Goal: Task Accomplishment & Management: Complete application form

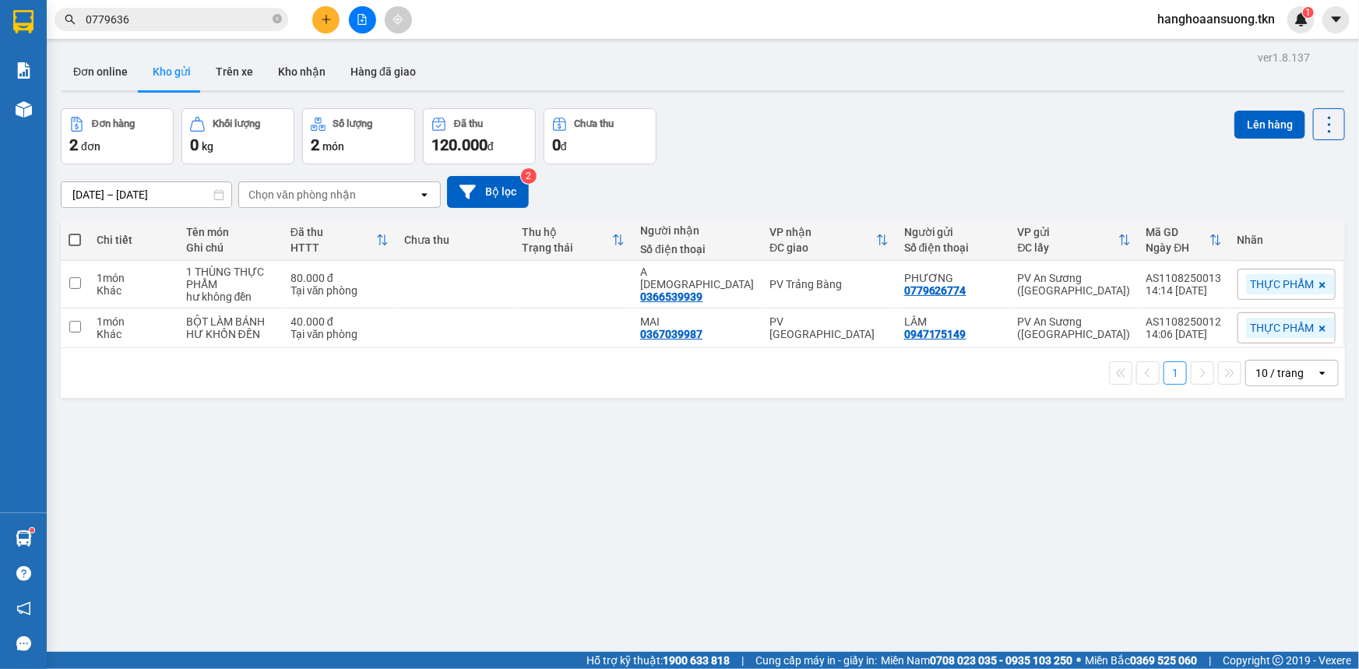
scroll to position [185, 0]
drag, startPoint x: 173, startPoint y: 220, endPoint x: 23, endPoint y: 22, distance: 249.0
click at [23, 22] on img at bounding box center [23, 21] width 20 height 23
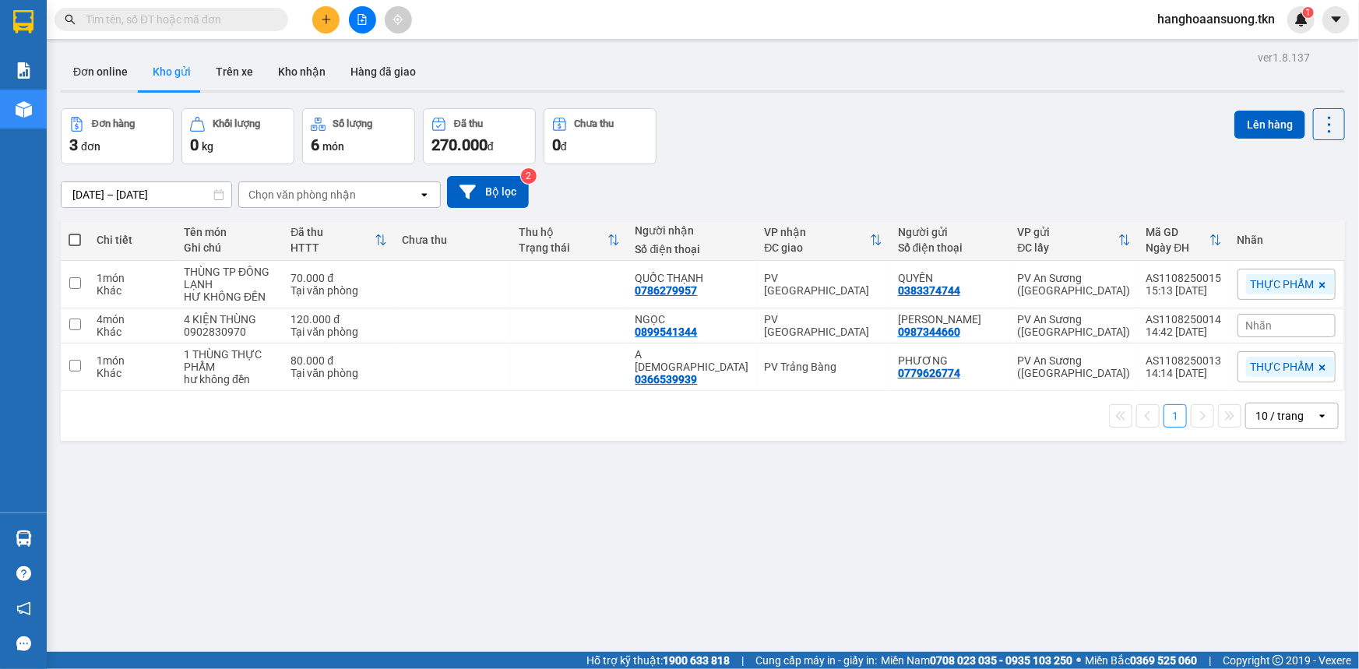
click at [76, 241] on span at bounding box center [75, 240] width 12 height 12
click at [75, 232] on input "checkbox" at bounding box center [75, 232] width 0 height 0
checkbox input "true"
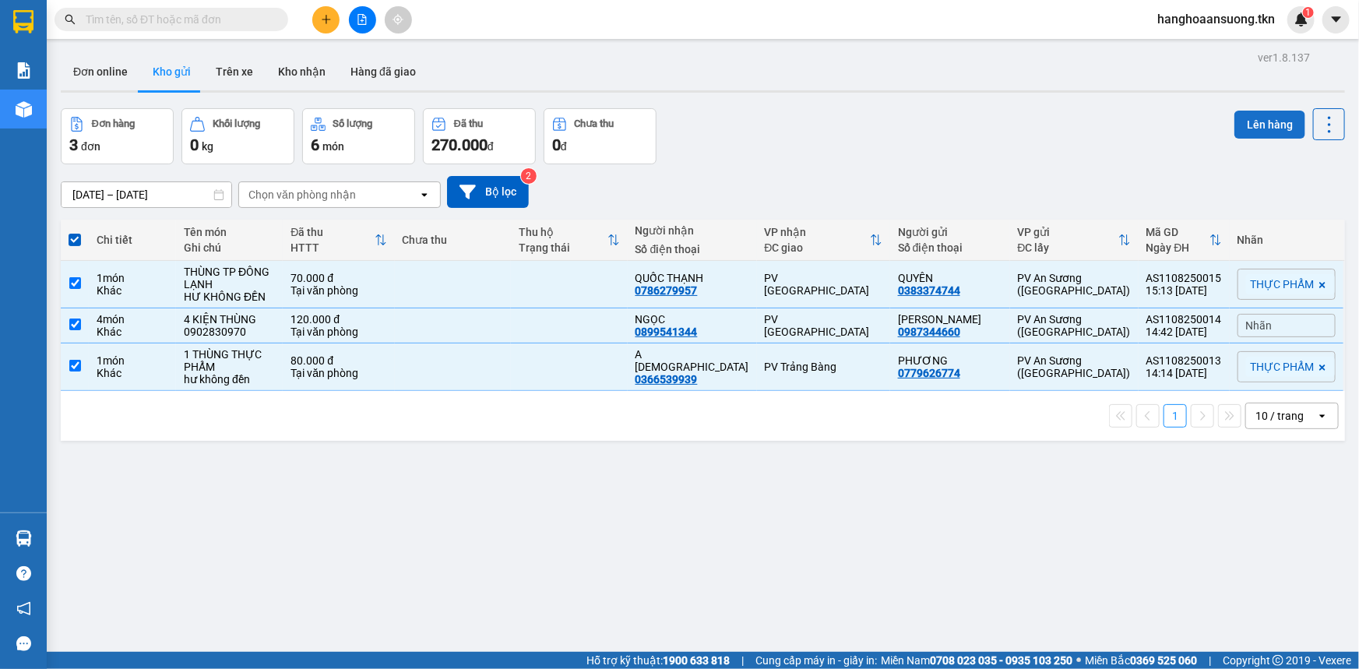
click at [1265, 124] on button "Lên hàng" at bounding box center [1269, 125] width 71 height 28
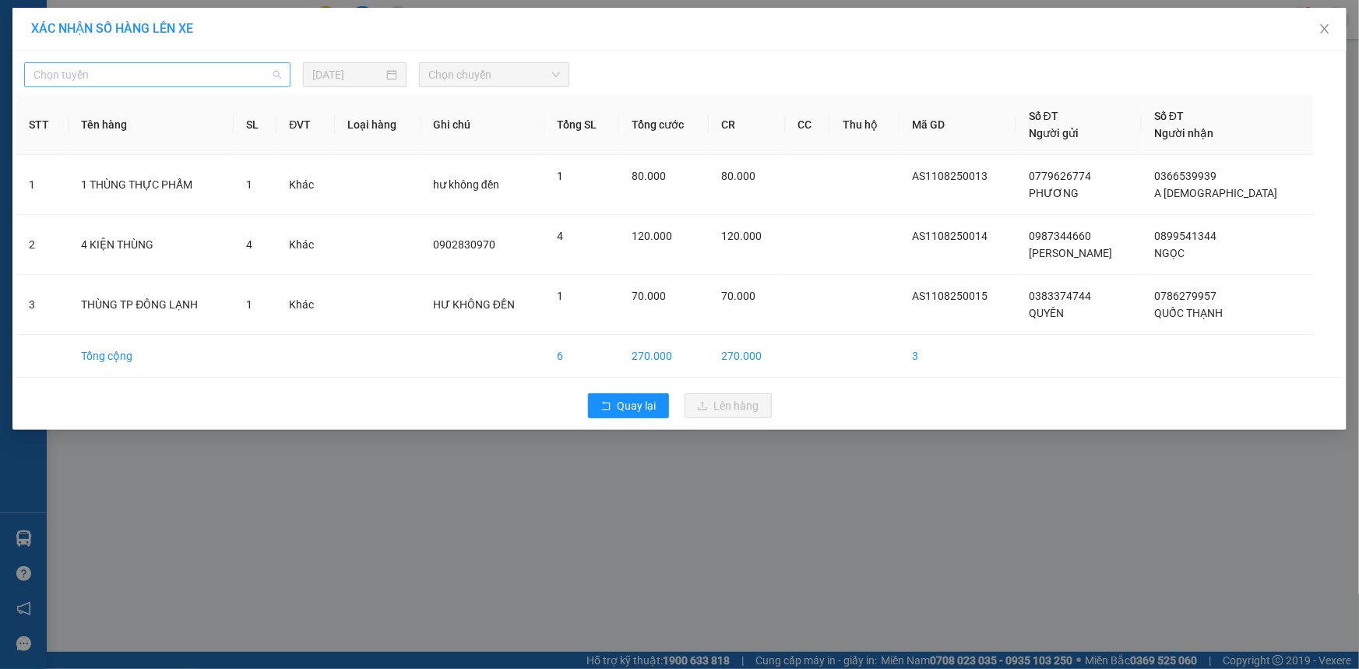
click at [185, 80] on span "Chọn tuyến" at bounding box center [157, 74] width 248 height 23
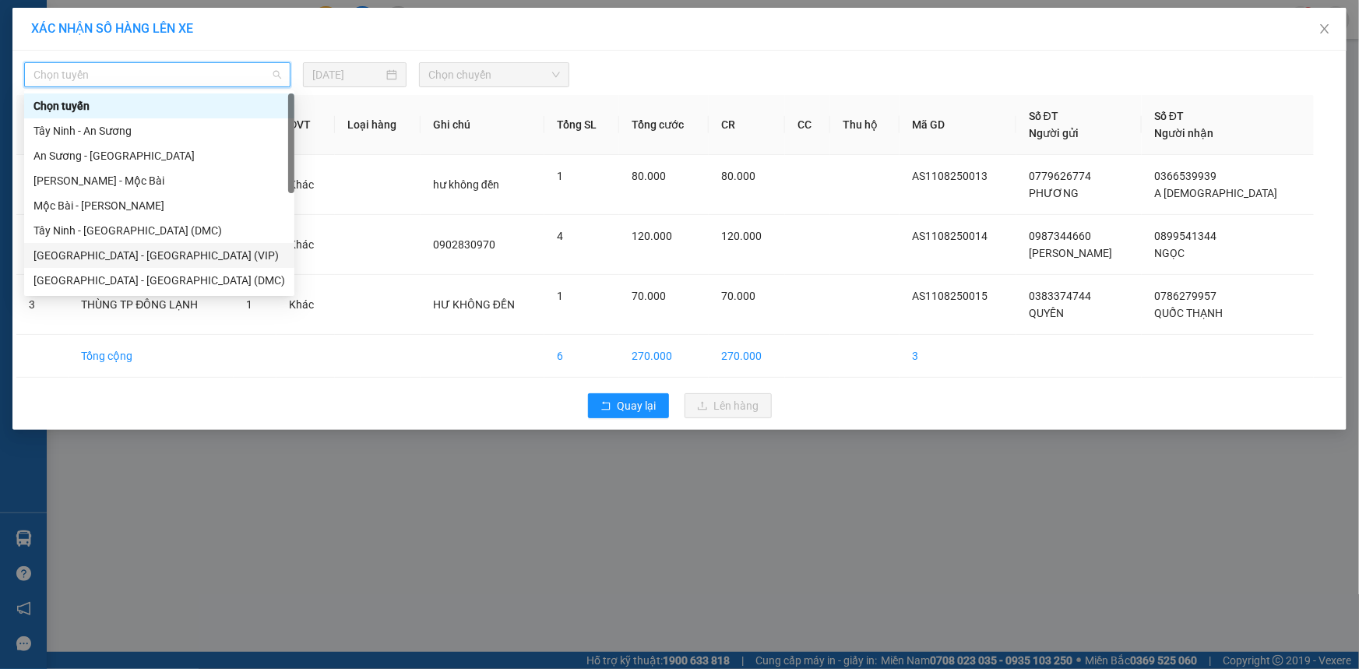
click at [171, 255] on div "Sài Gòn - Tây Ninh (VIP)" at bounding box center [159, 255] width 252 height 17
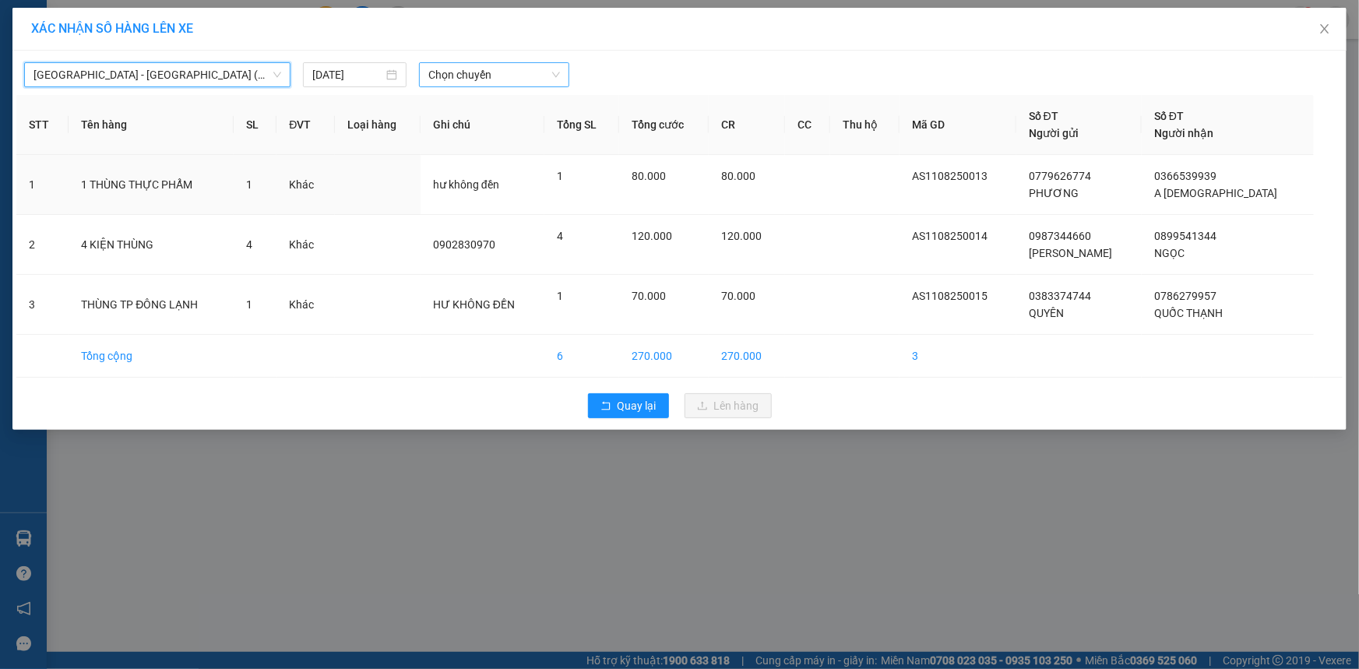
click at [445, 78] on span "Chọn chuyến" at bounding box center [494, 74] width 132 height 23
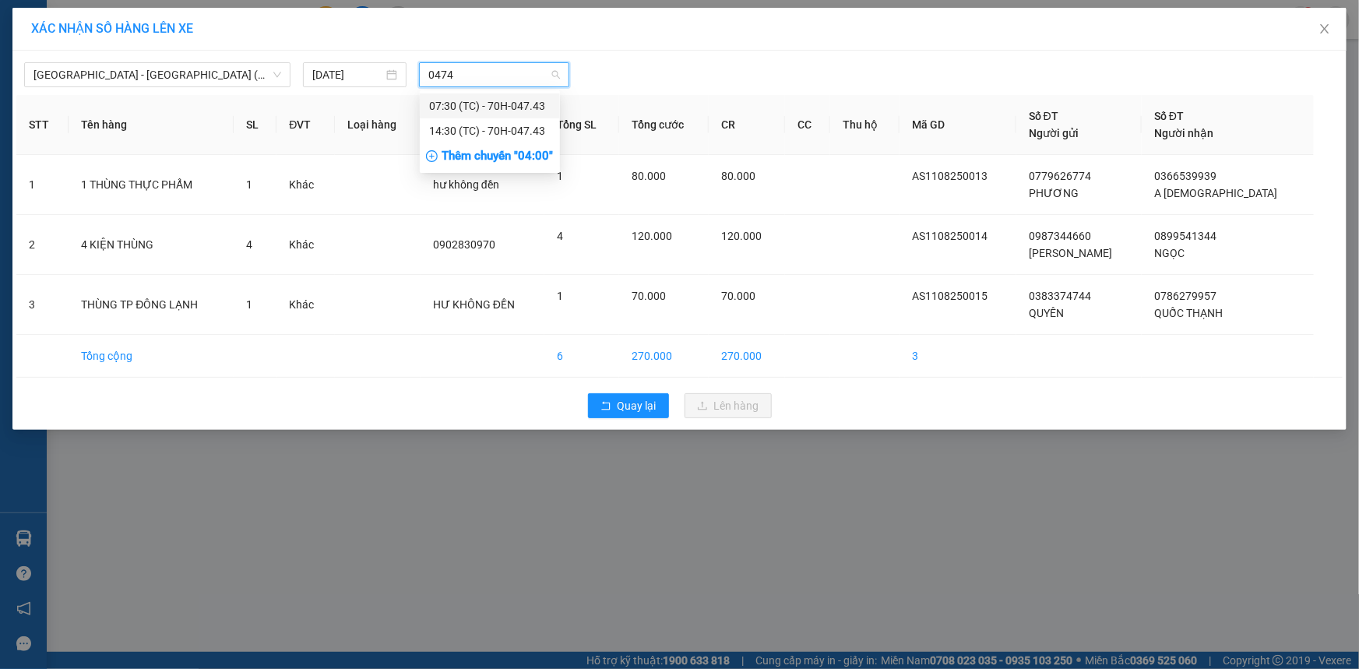
type input "04743"
click at [516, 135] on div "14:30 (TC) - 70H-047.43" at bounding box center [489, 130] width 121 height 17
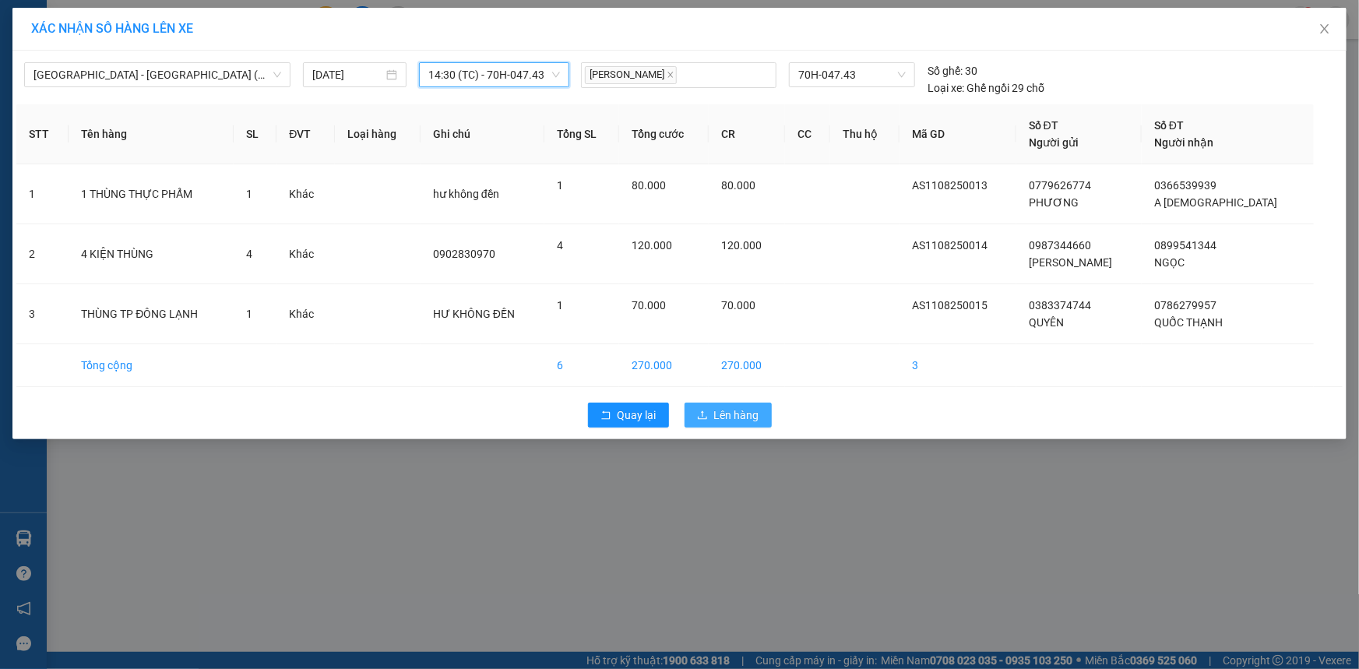
click at [743, 410] on span "Lên hàng" at bounding box center [736, 414] width 45 height 17
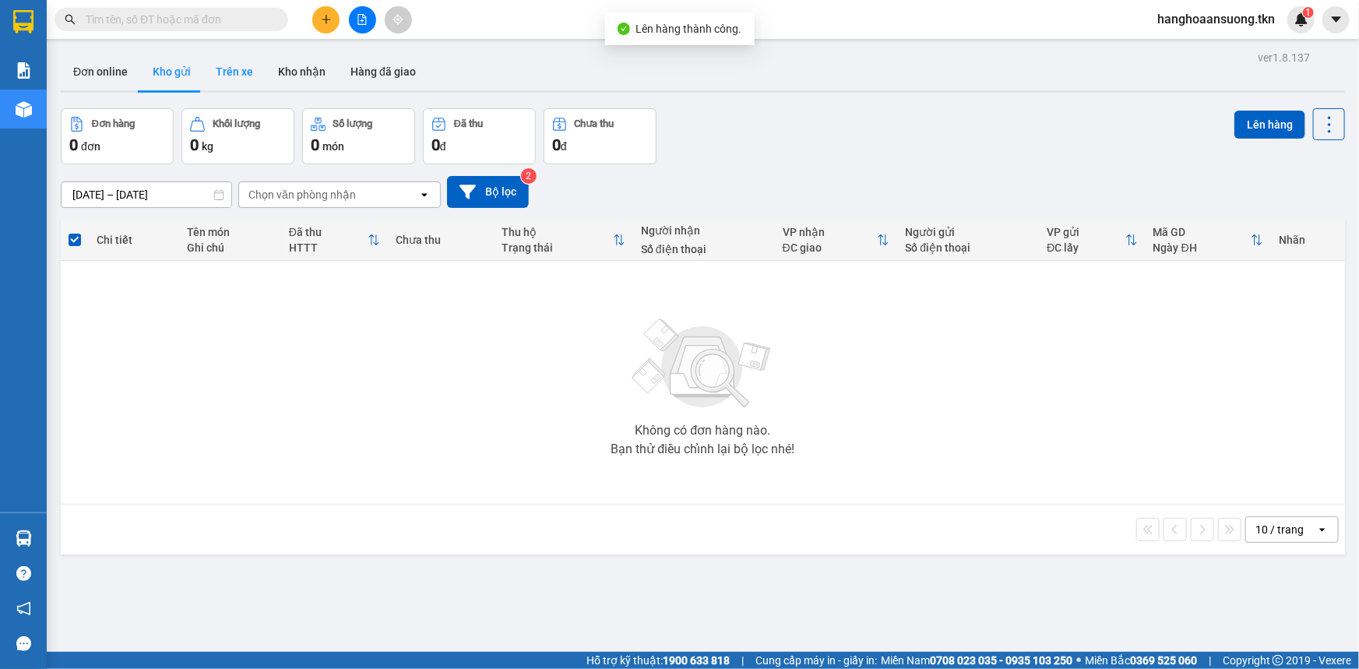
click at [234, 66] on button "Trên xe" at bounding box center [234, 71] width 62 height 37
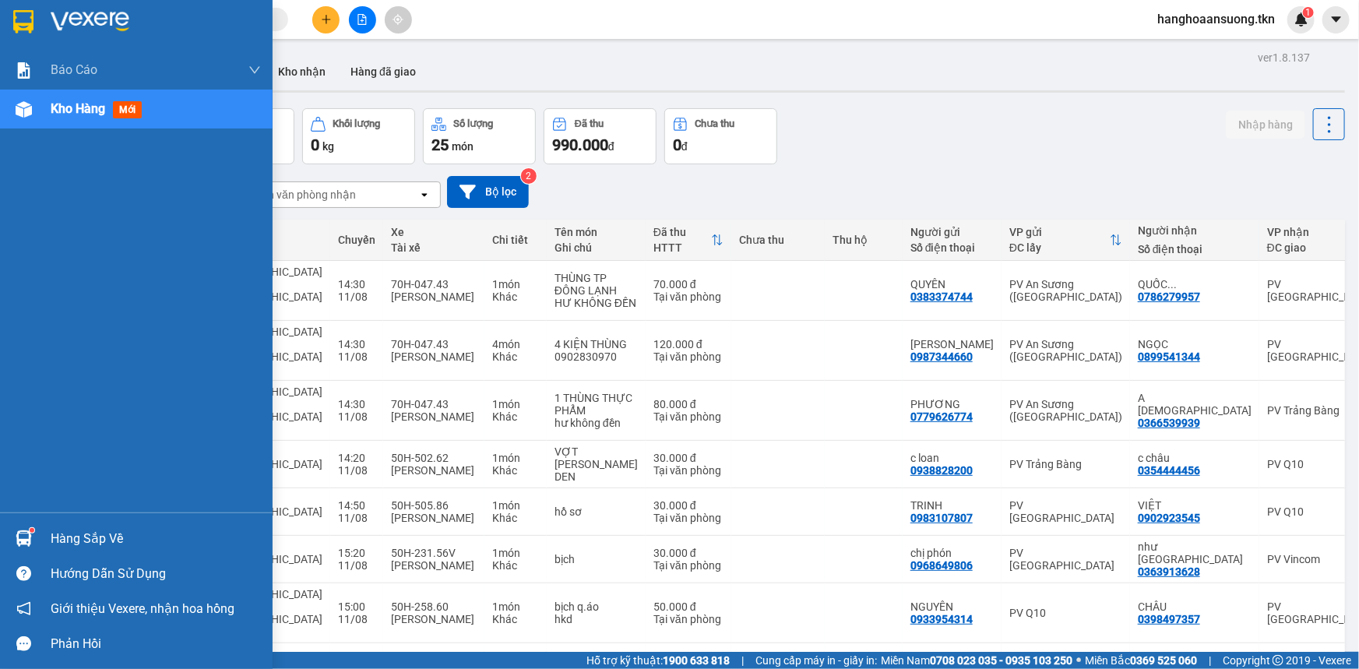
click at [30, 530] on sup at bounding box center [32, 530] width 5 height 5
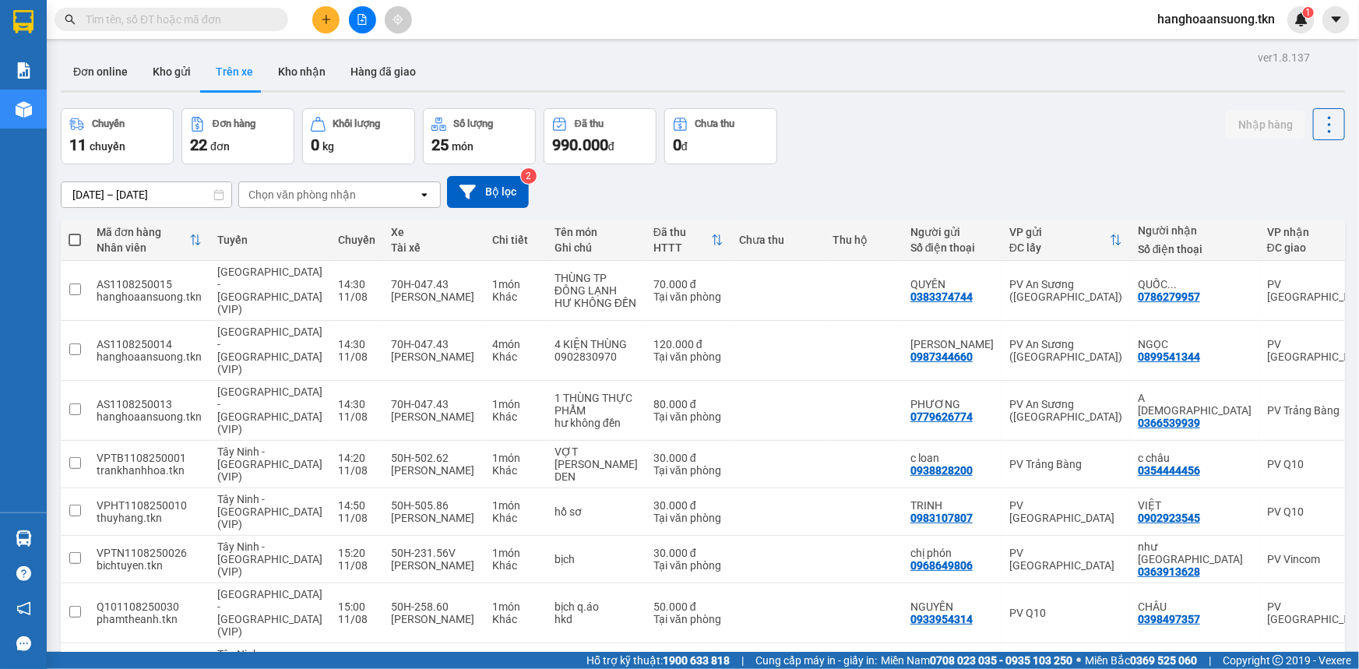
click at [470, 62] on section "Kết quả tìm kiếm ( 0 ) Bộ lọc No Data hanghoaansuong.tkn 1 Báo cáo Mẫu 1: Báo c…" at bounding box center [679, 334] width 1359 height 669
click at [165, 21] on input "text" at bounding box center [178, 19] width 184 height 17
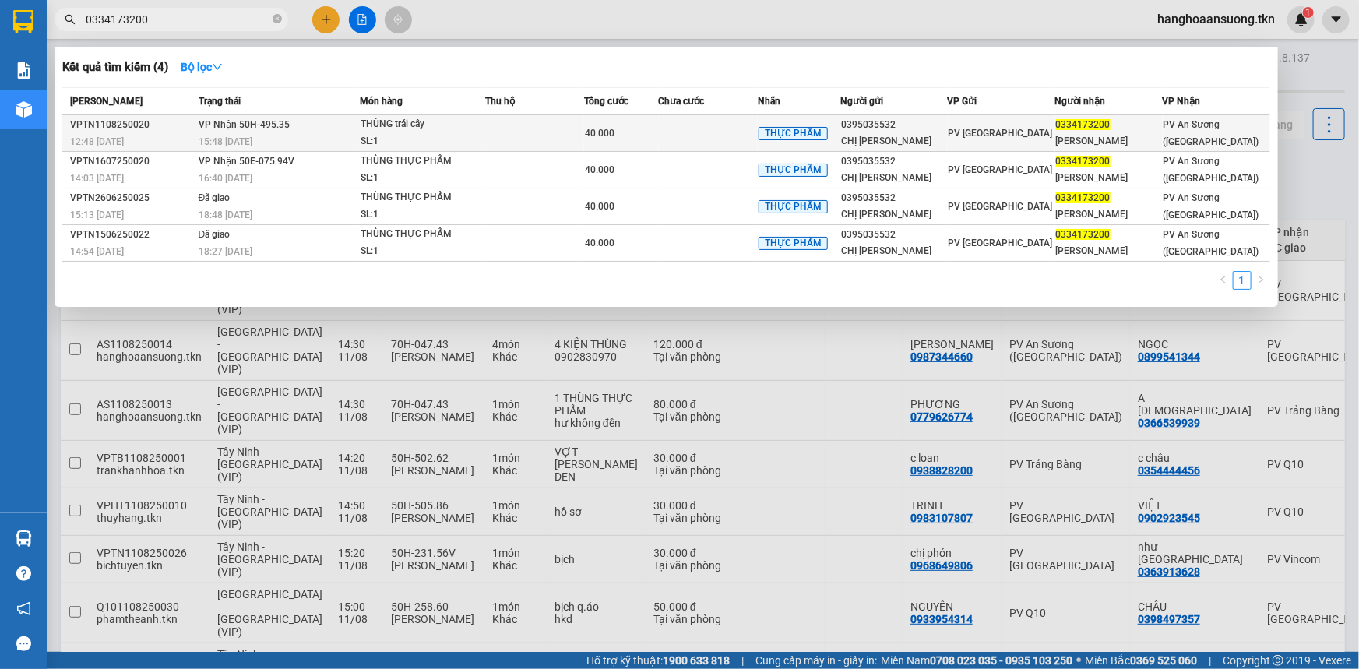
type input "0334173200"
click at [460, 120] on div "THÙNG trái cây" at bounding box center [419, 124] width 117 height 17
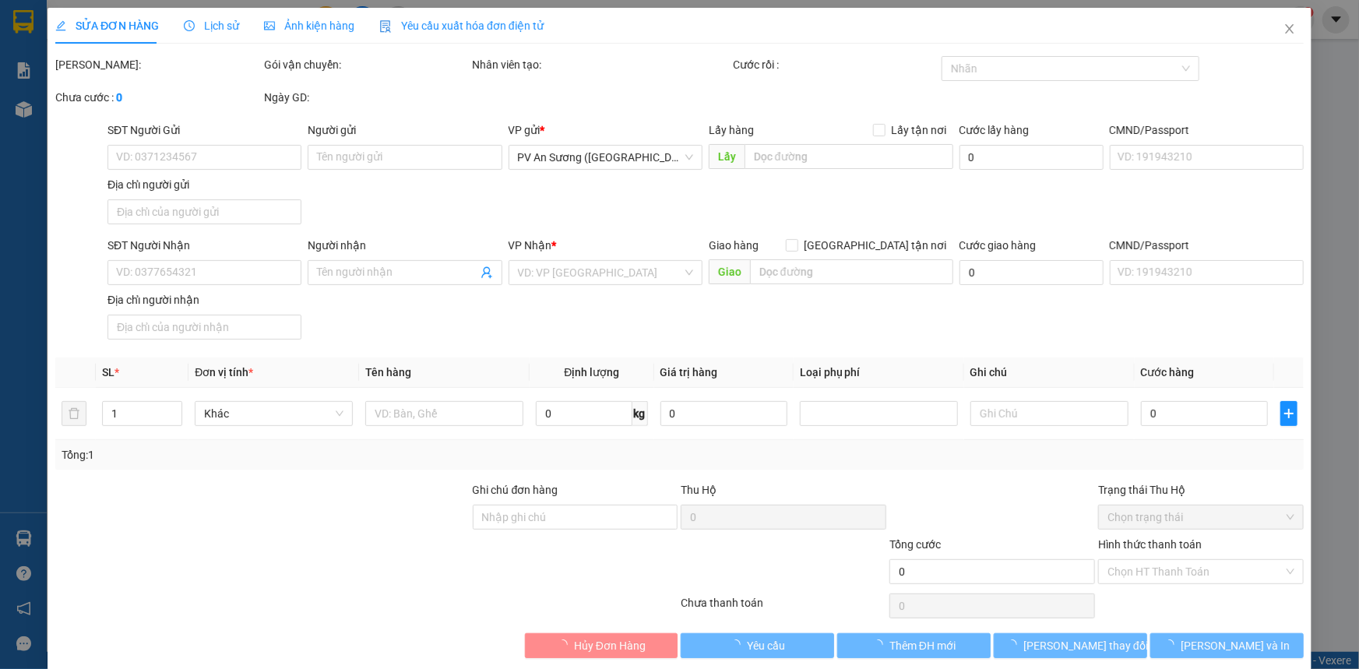
type input "0395035532"
type input "CHỊ LAN ANH"
type input "0334173200"
type input "LAN PHƯƠNG"
type input "40.000"
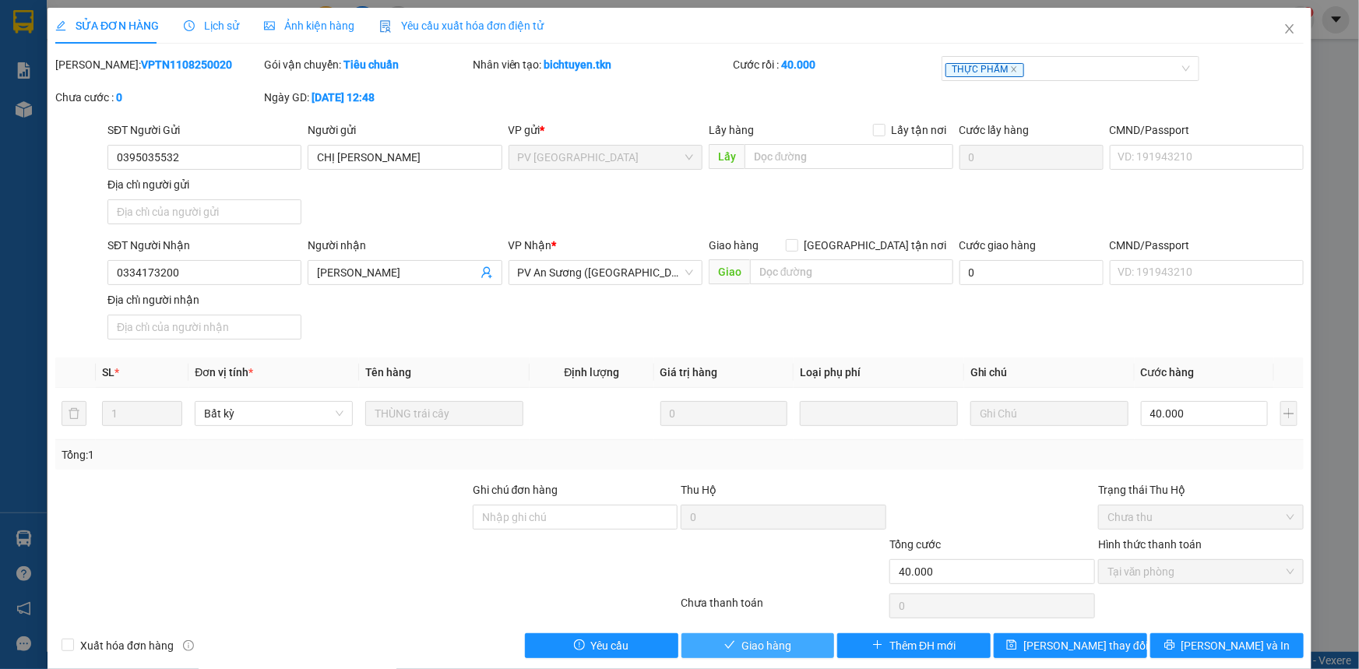
click at [749, 637] on span "Giao hàng" at bounding box center [766, 645] width 50 height 17
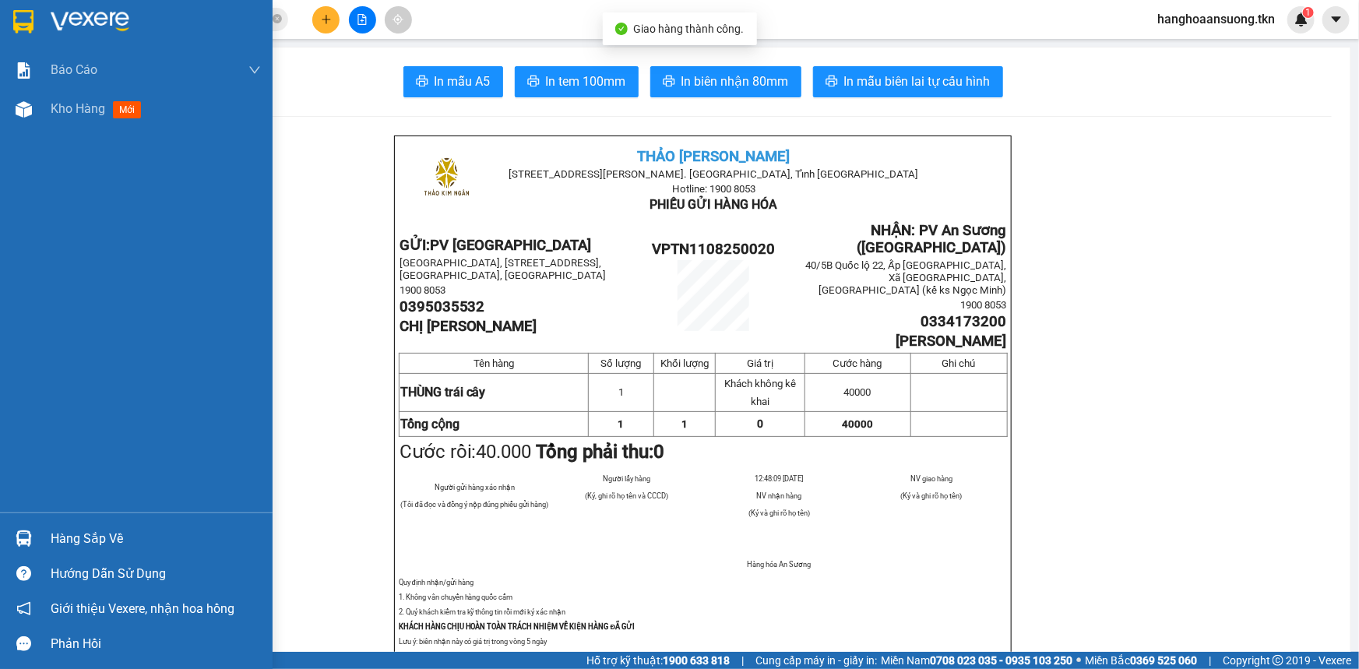
click at [31, 20] on img at bounding box center [23, 21] width 20 height 23
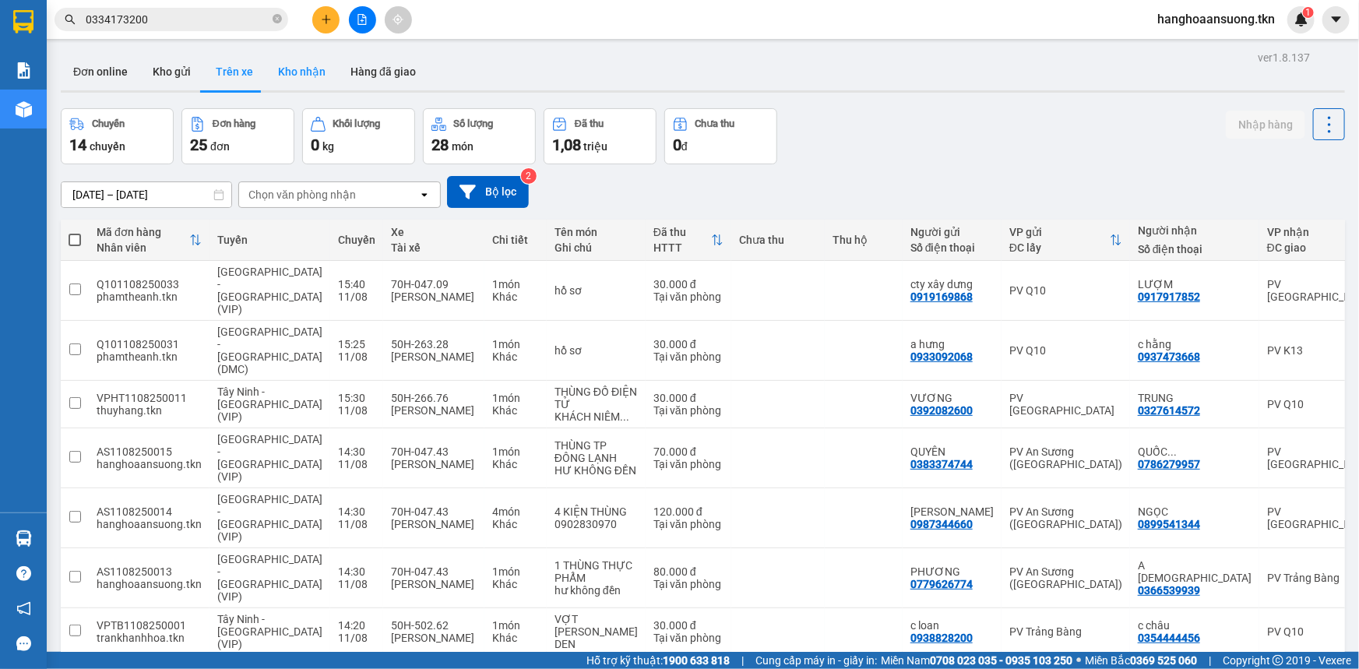
click at [285, 73] on button "Kho nhận" at bounding box center [302, 71] width 72 height 37
type input "[DATE] – [DATE]"
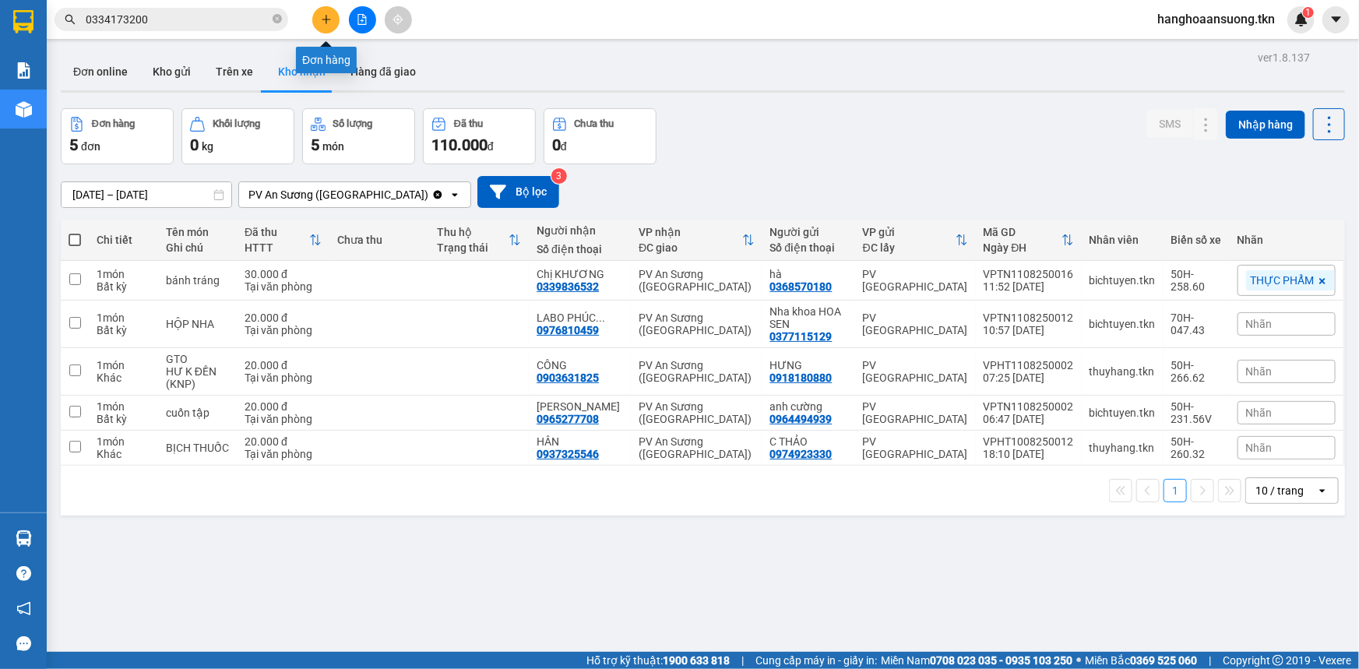
click at [327, 18] on icon "plus" at bounding box center [326, 19] width 11 height 11
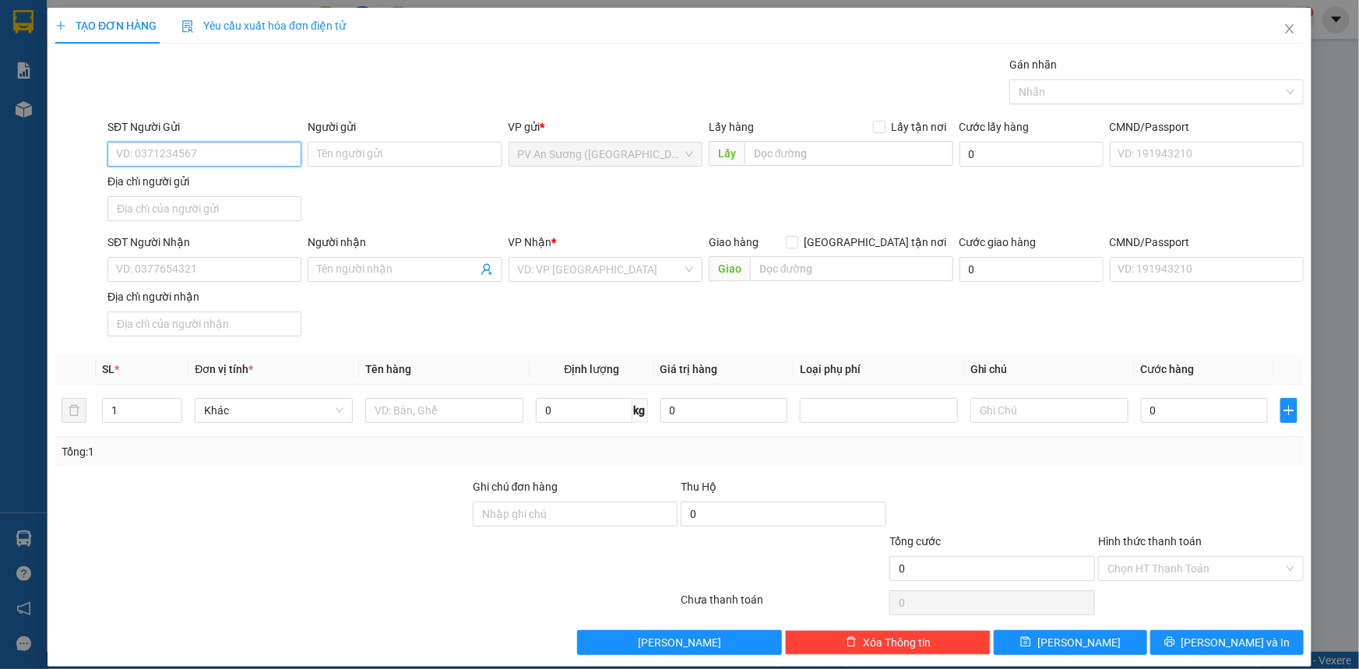
click at [186, 148] on input "SĐT Người Gửi" at bounding box center [204, 154] width 194 height 25
click at [226, 186] on div "0346151400 - A HÓA" at bounding box center [203, 185] width 174 height 17
type input "0346151400"
type input "A HÓA"
type input "0909789628"
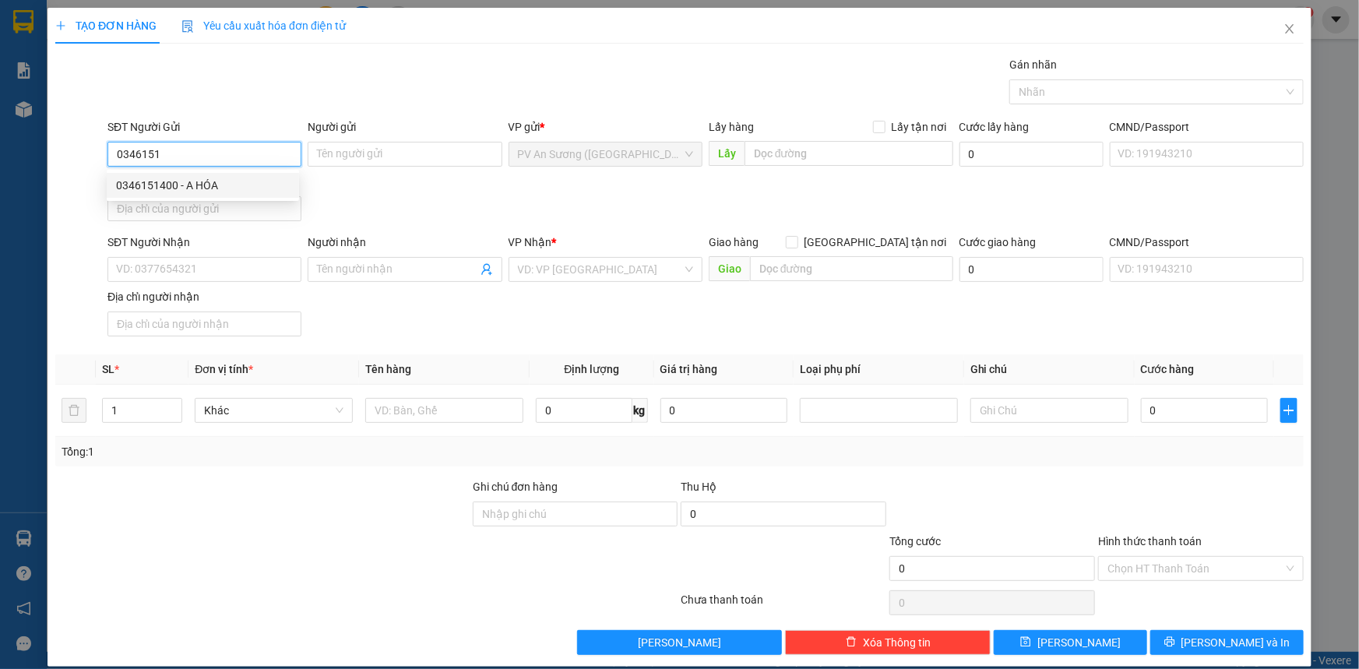
type input "a tuyên"
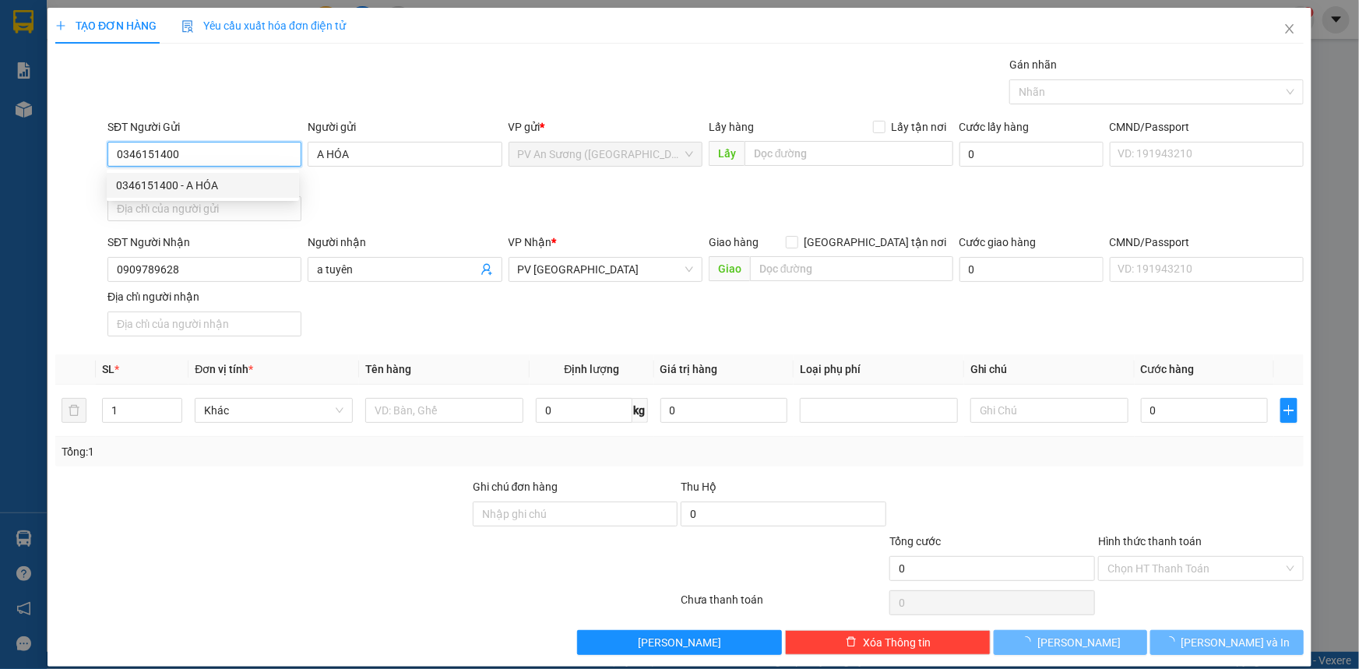
type input "60.000"
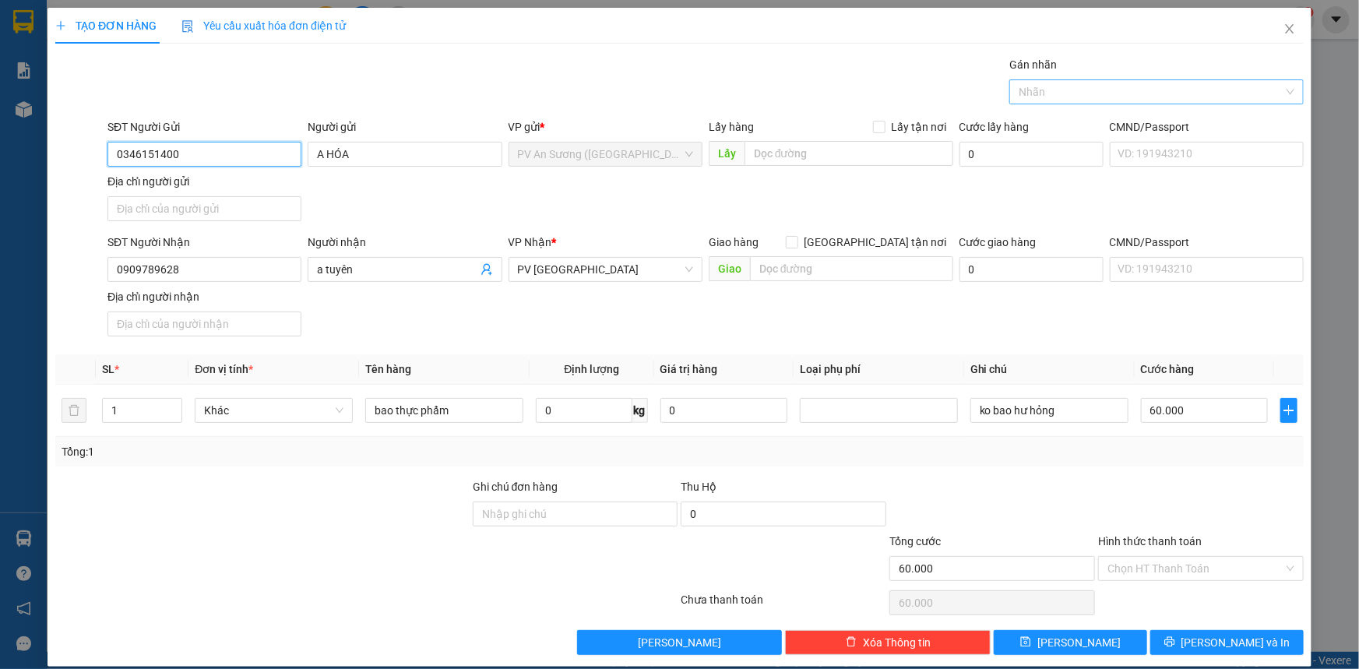
click at [1079, 95] on div at bounding box center [1148, 92] width 271 height 19
type input "0346151400"
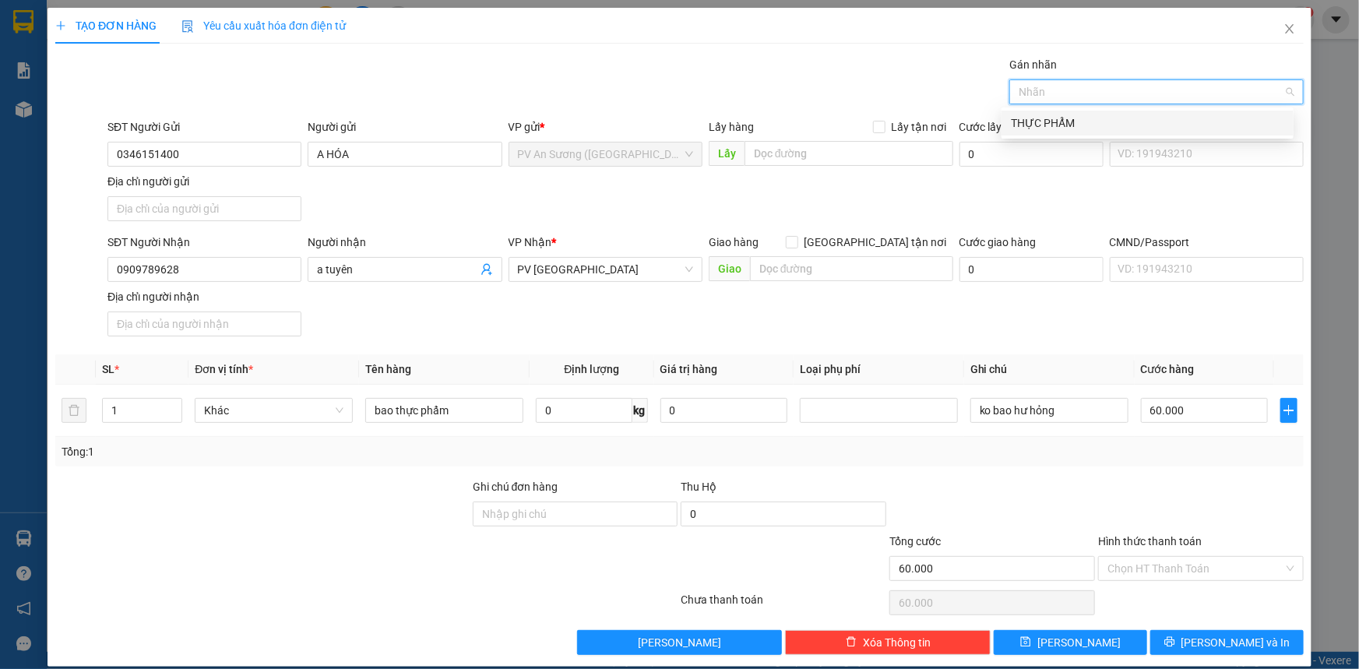
click at [1070, 121] on div "THỰC PHẨM" at bounding box center [1147, 122] width 273 height 17
click at [1187, 408] on input "60.000" at bounding box center [1204, 410] width 127 height 25
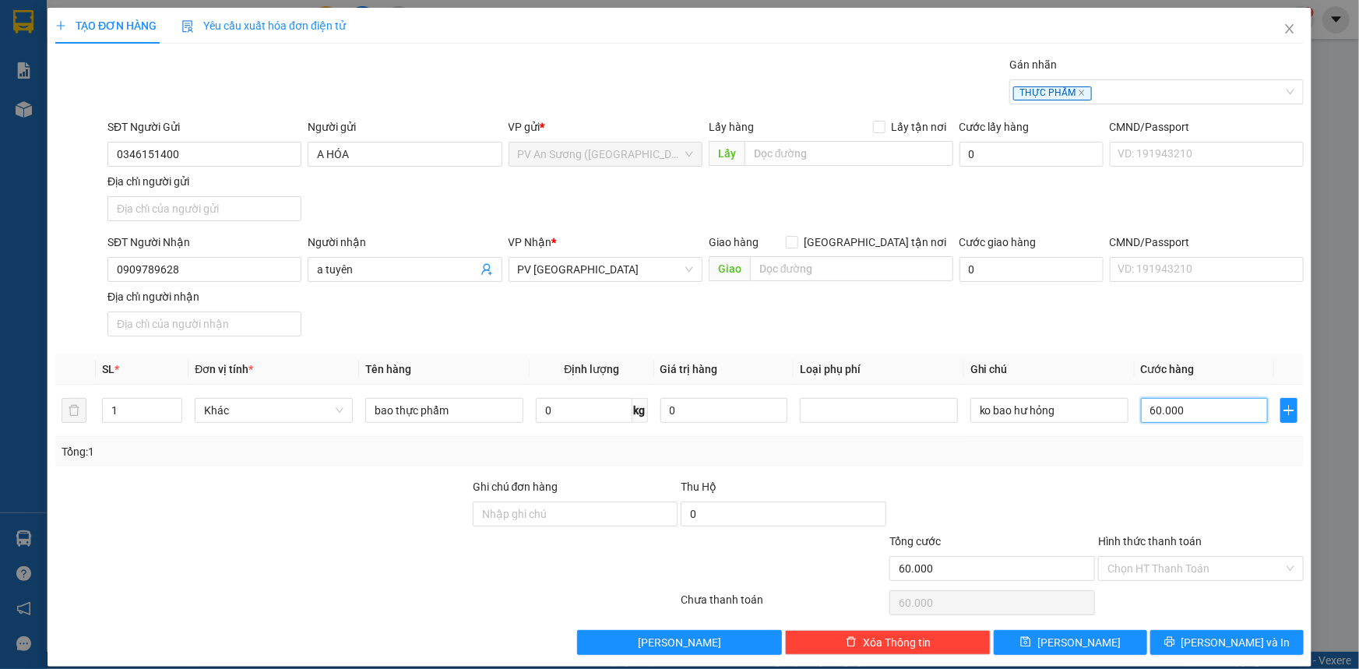
type input "9"
type input "0"
type input "9*"
type input "9"
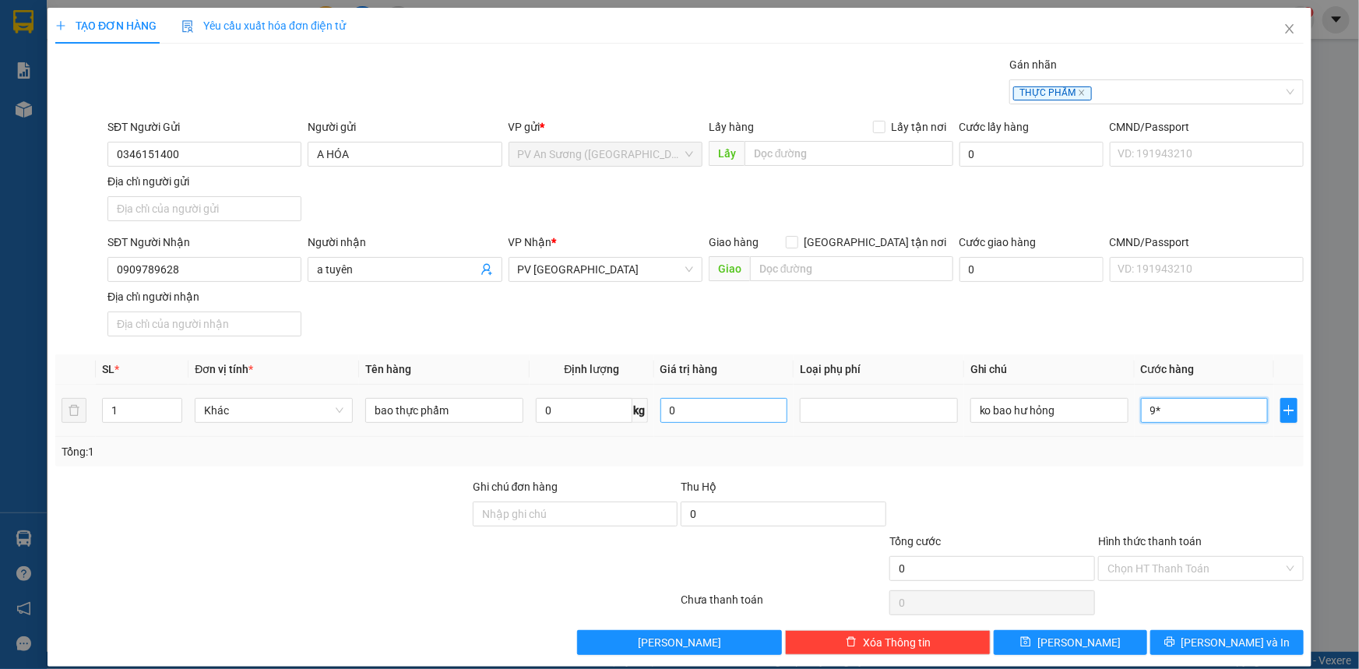
type input "9"
type input "90"
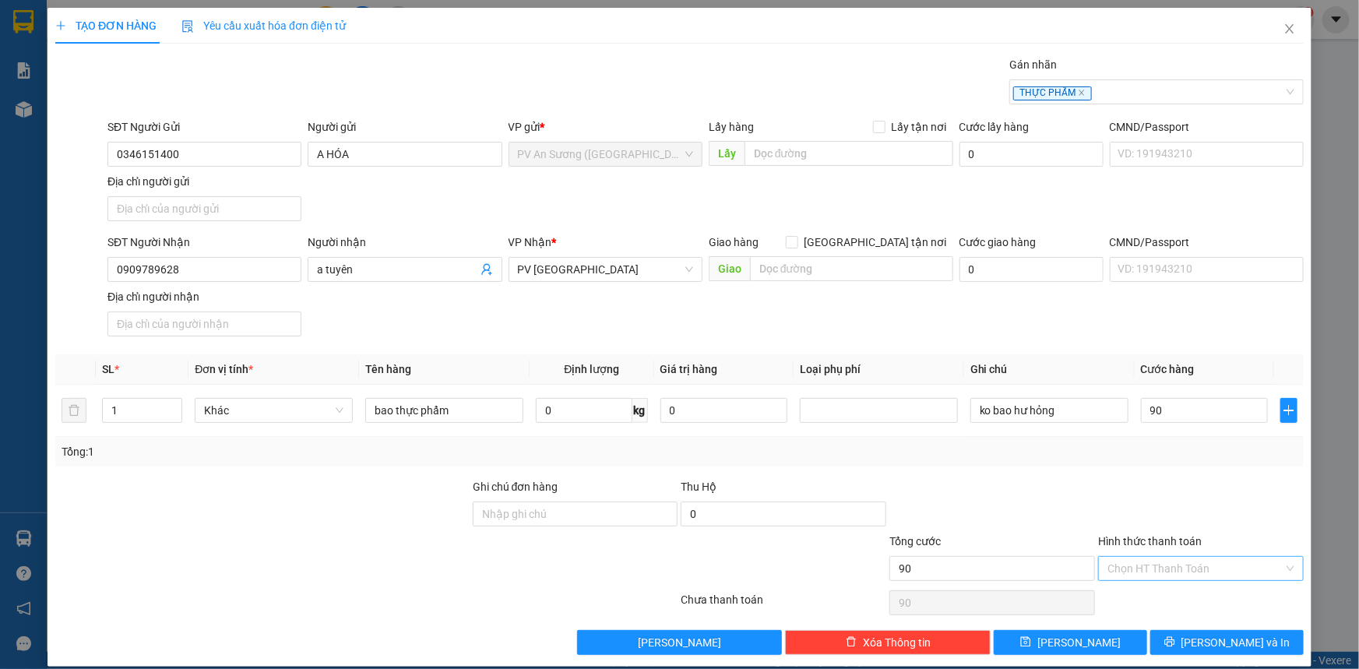
type input "90.000"
click at [1156, 559] on input "Hình thức thanh toán" at bounding box center [1195, 568] width 176 height 23
click at [1152, 592] on div "Tại văn phòng" at bounding box center [1191, 597] width 185 height 17
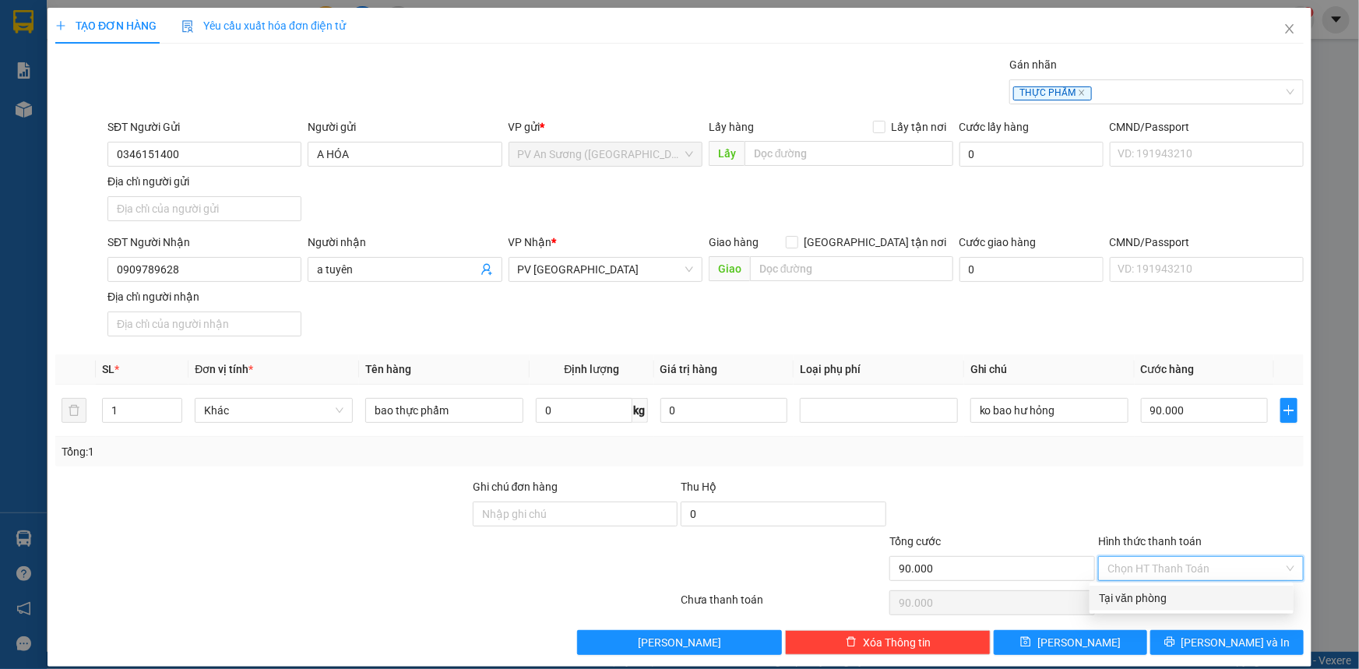
type input "0"
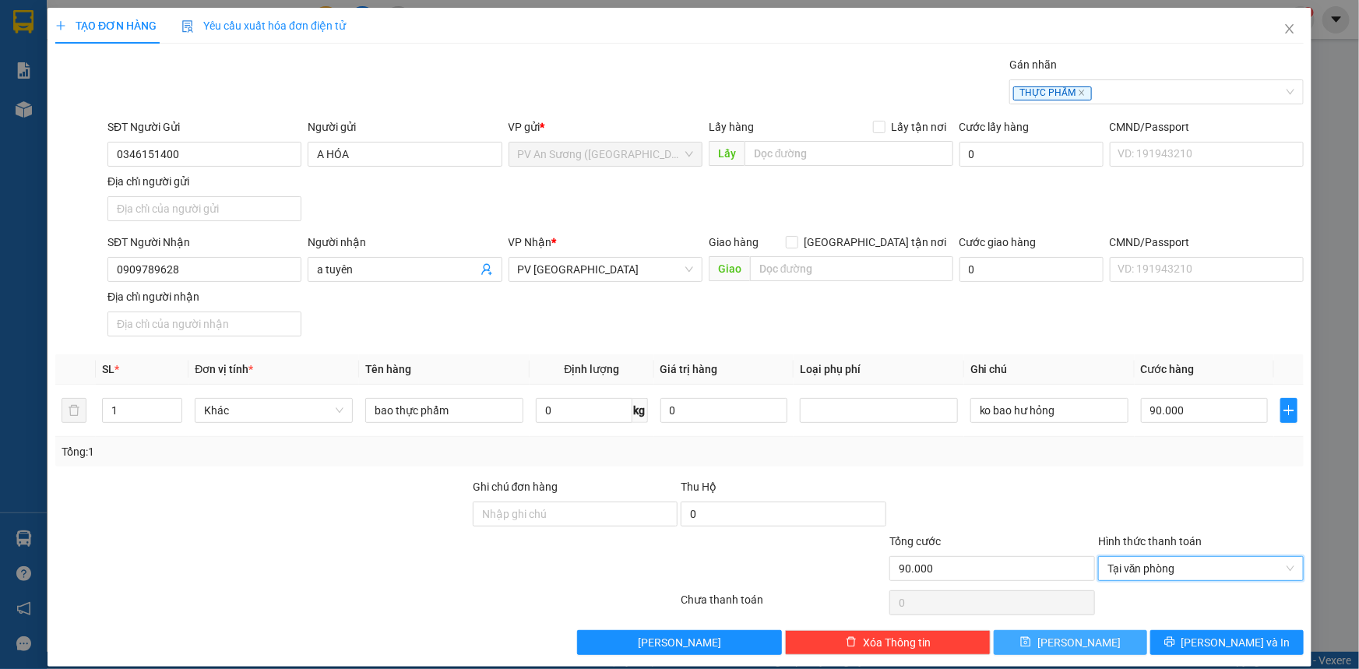
click at [1098, 635] on button "Lưu" at bounding box center [1070, 642] width 153 height 25
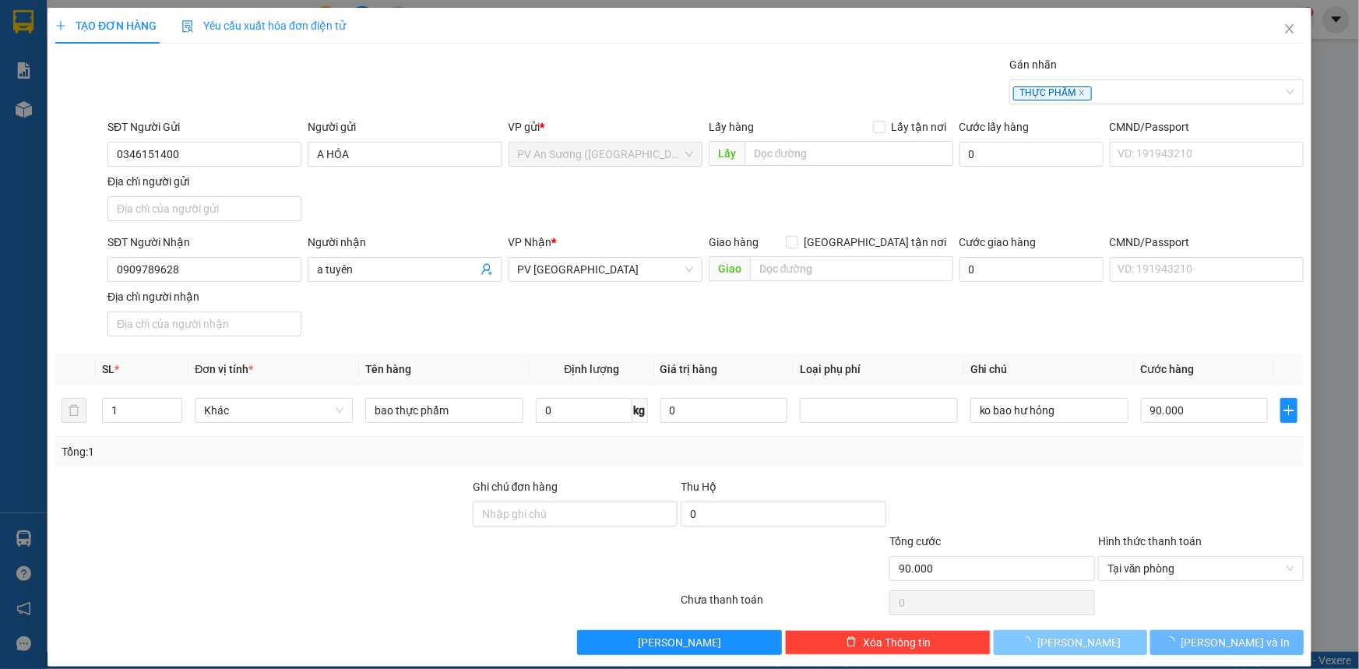
type input "0"
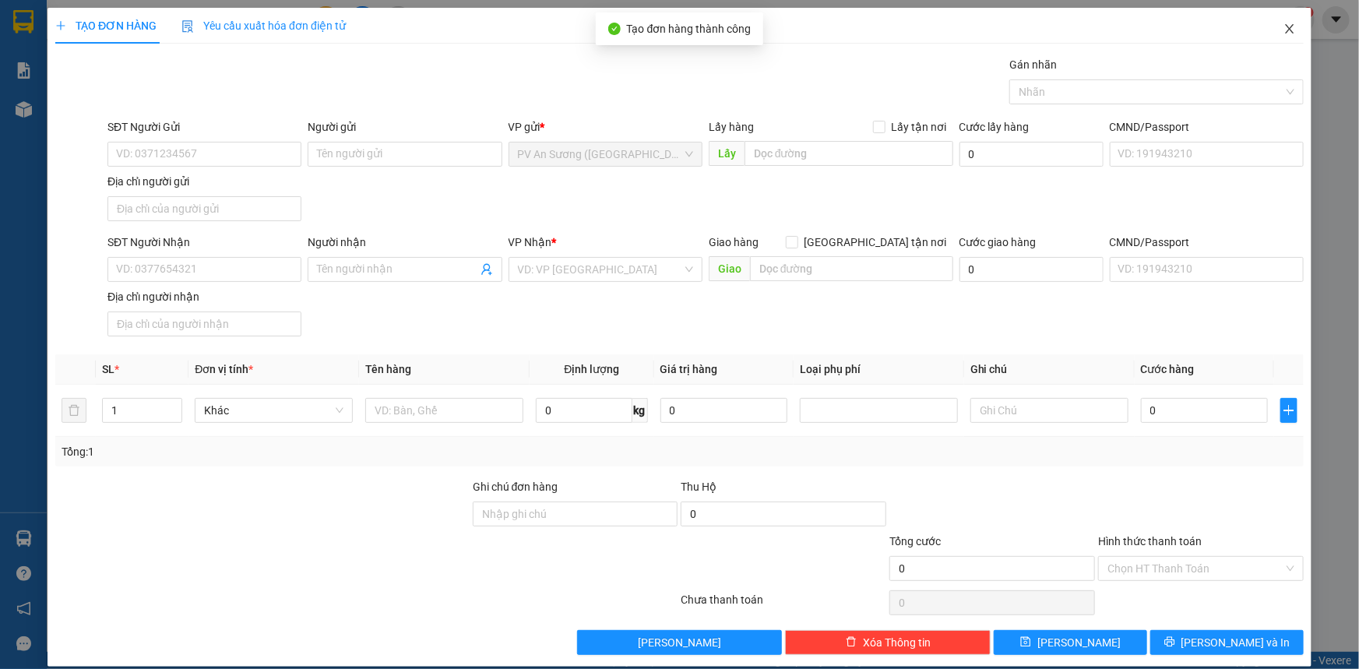
click at [1283, 30] on icon "close" at bounding box center [1289, 29] width 12 height 12
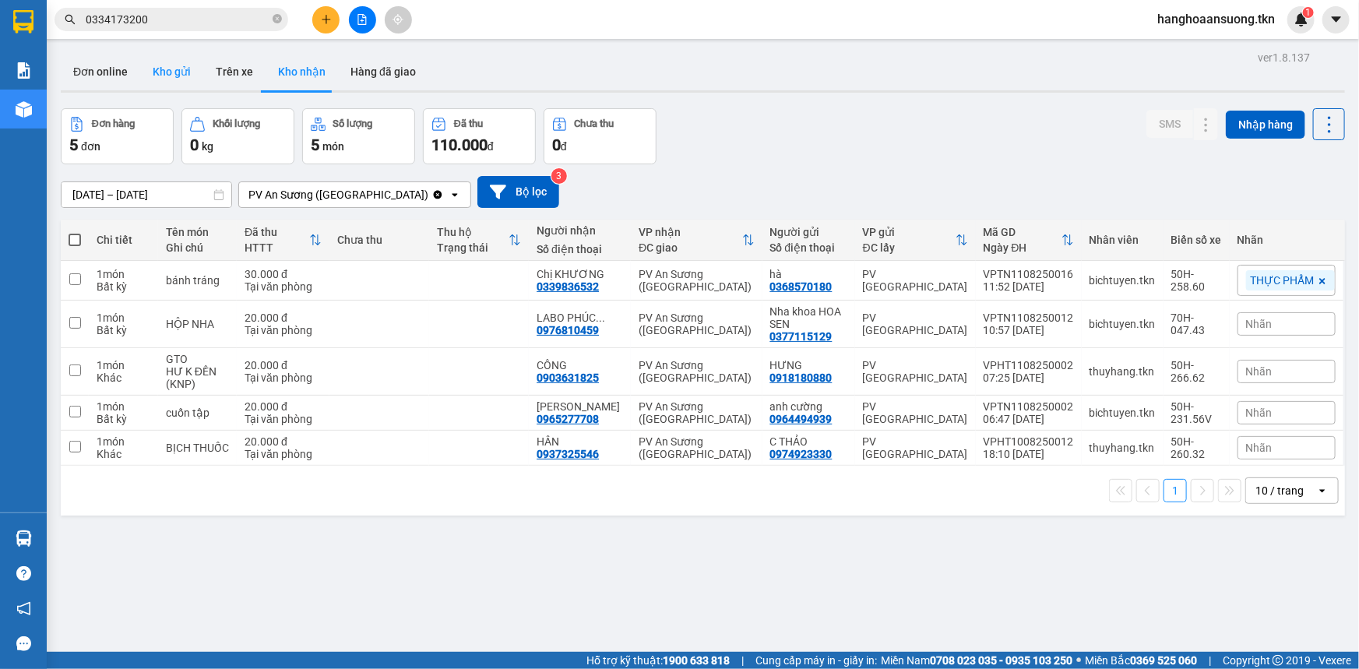
click at [171, 63] on button "Kho gửi" at bounding box center [171, 71] width 63 height 37
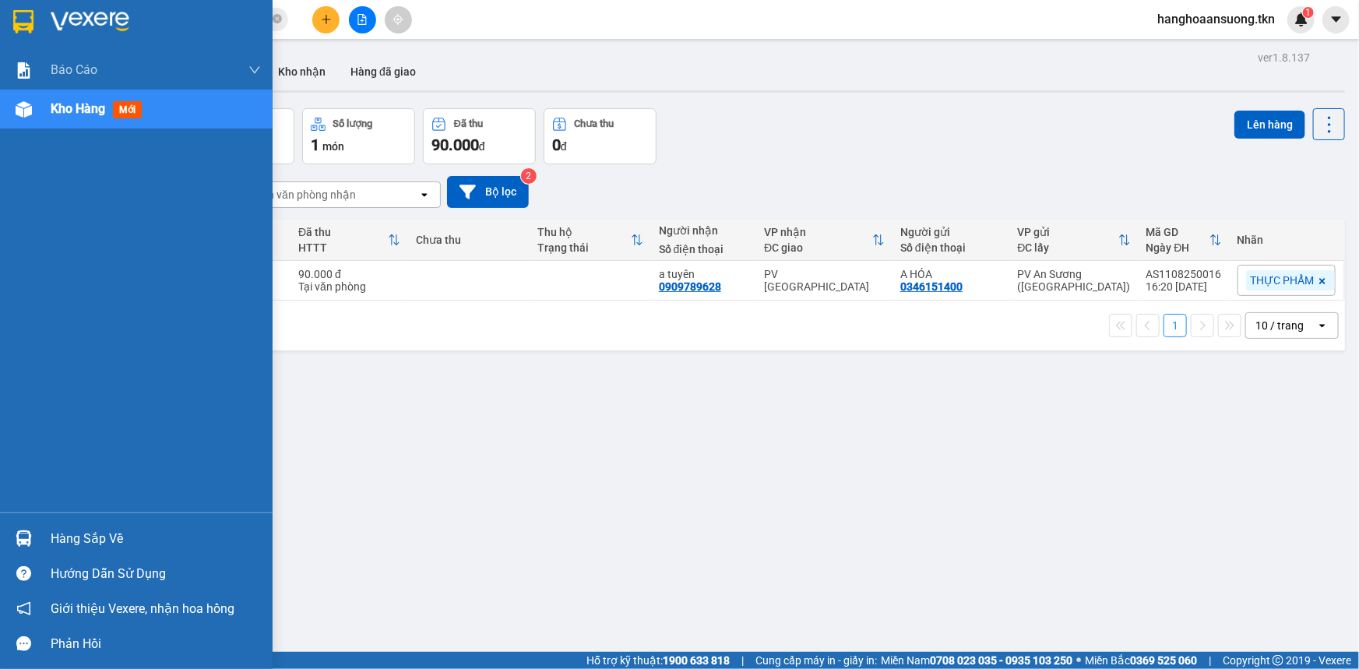
click at [26, 533] on img at bounding box center [24, 538] width 16 height 16
